Goal: Information Seeking & Learning: Learn about a topic

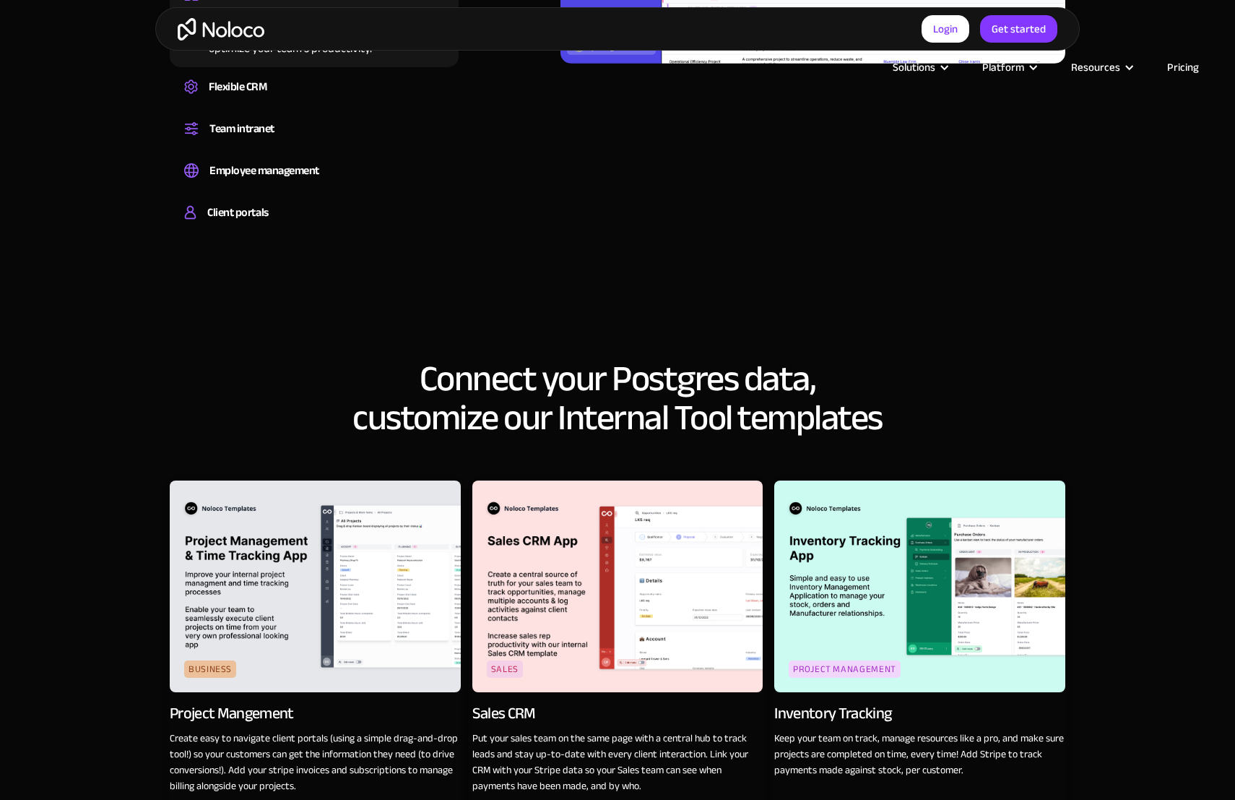
scroll to position [2056, 0]
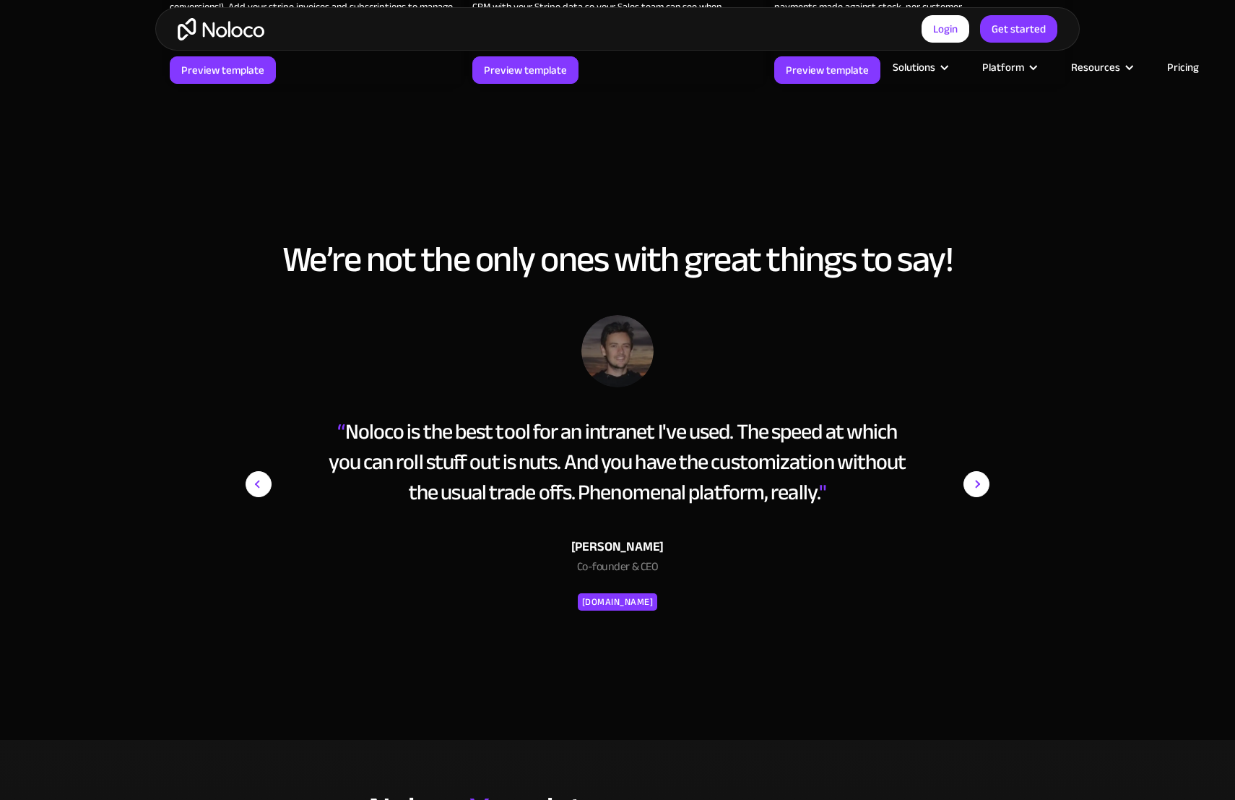
scroll to position [2767, 0]
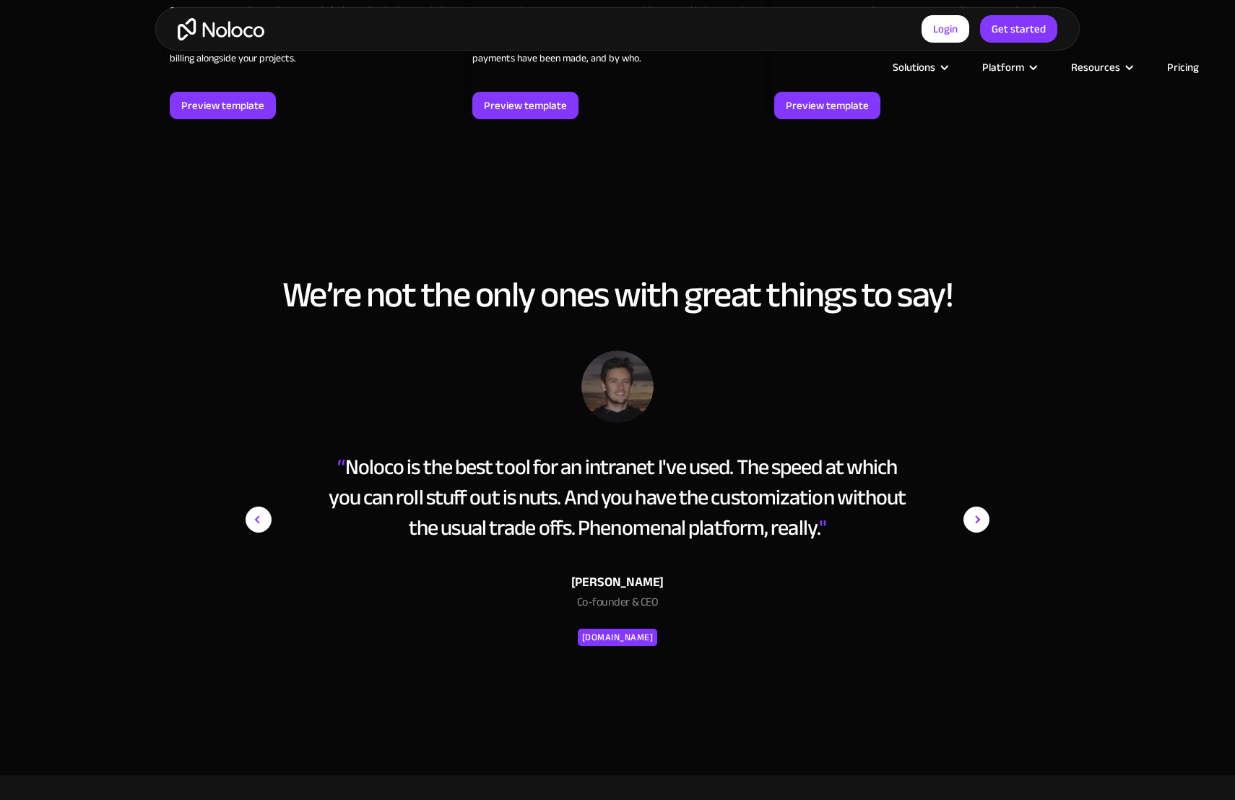
scroll to position [2766, 0]
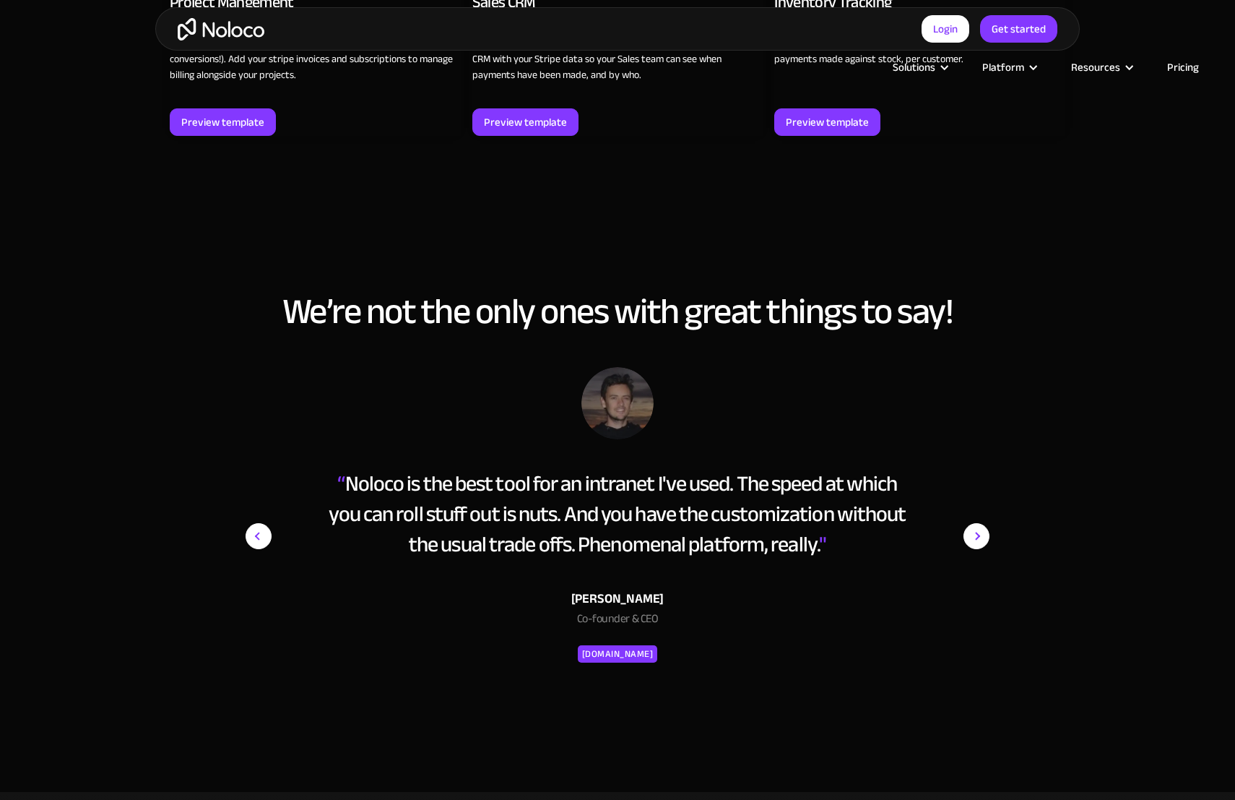
scroll to position [2767, 0]
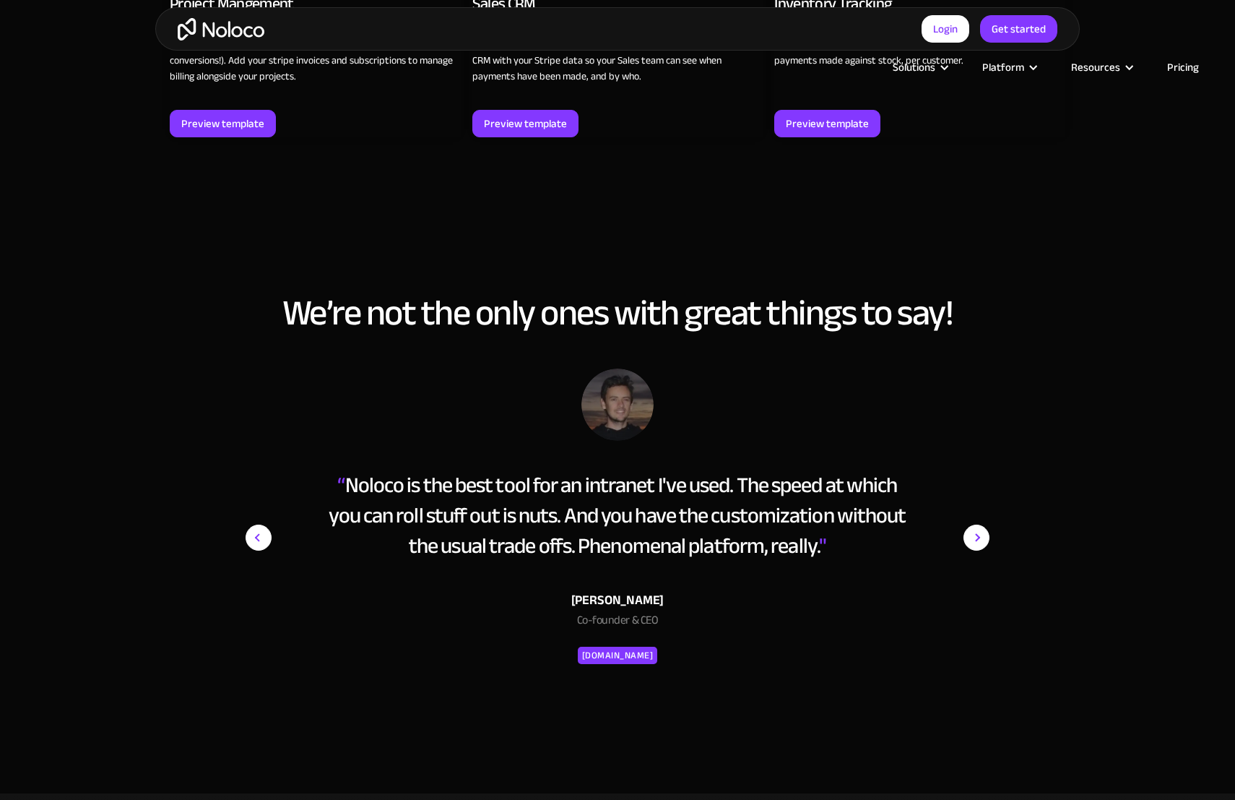
scroll to position [2766, 0]
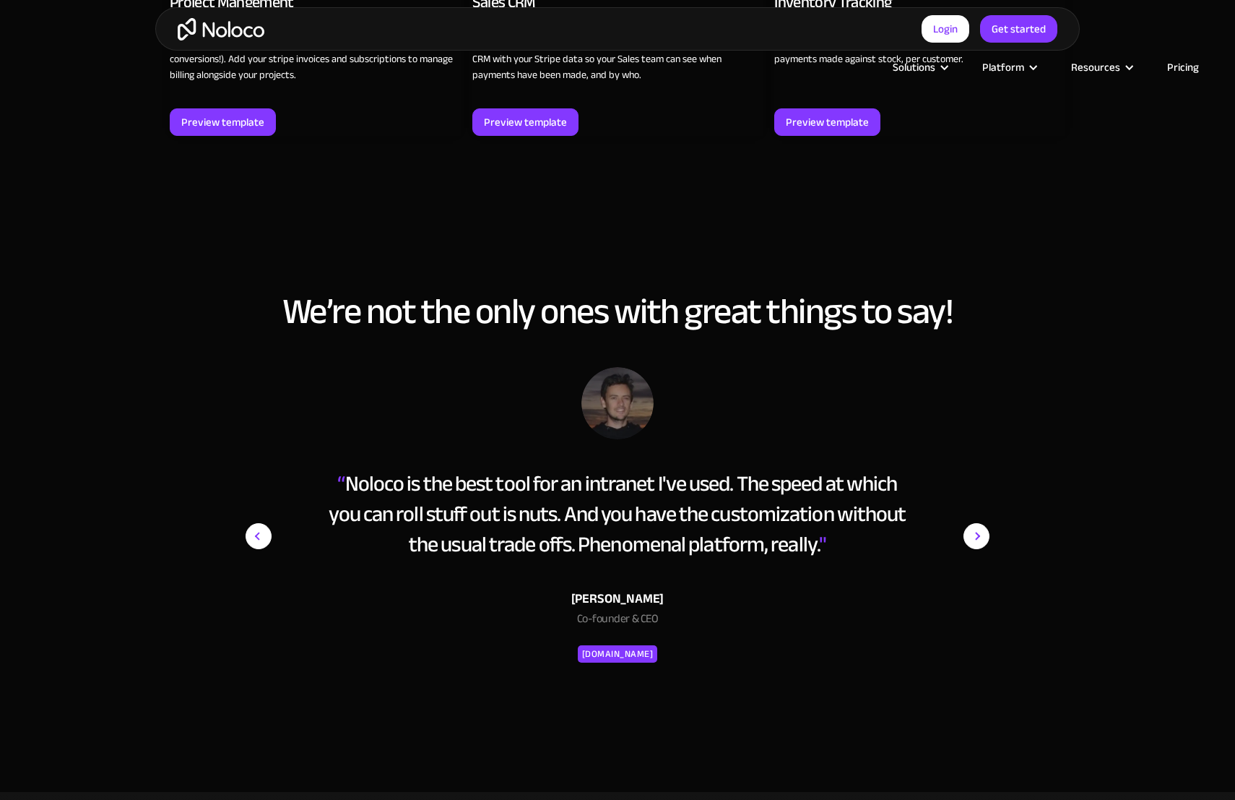
scroll to position [2767, 0]
